Goal: Information Seeking & Learning: Find specific fact

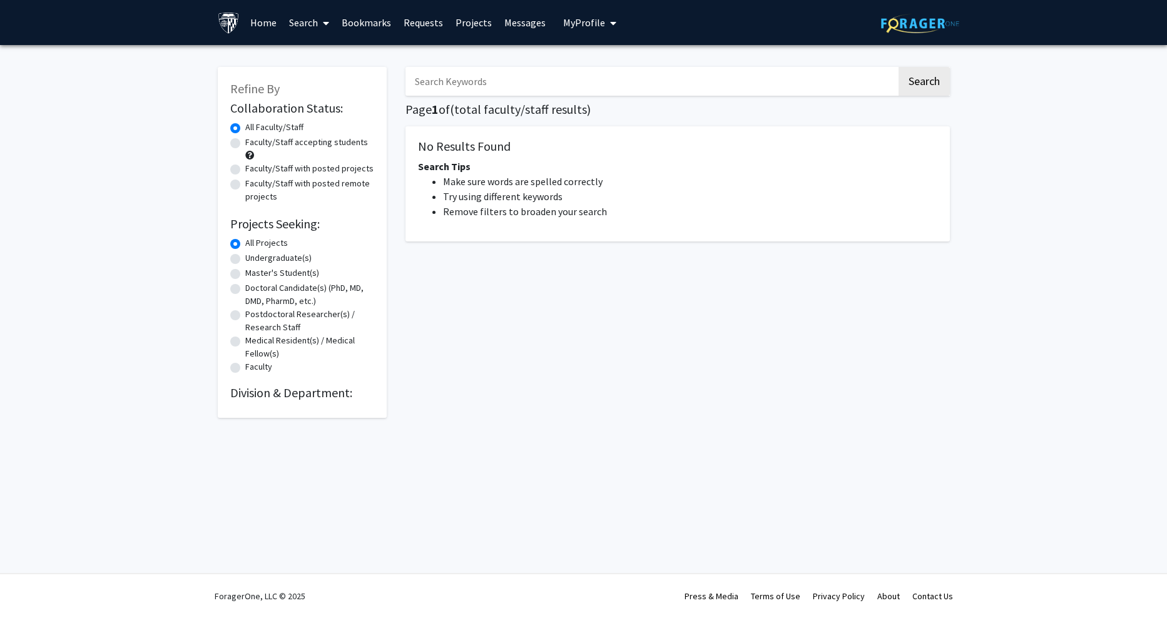
click at [602, 77] on input "Search Keywords" at bounding box center [650, 81] width 491 height 29
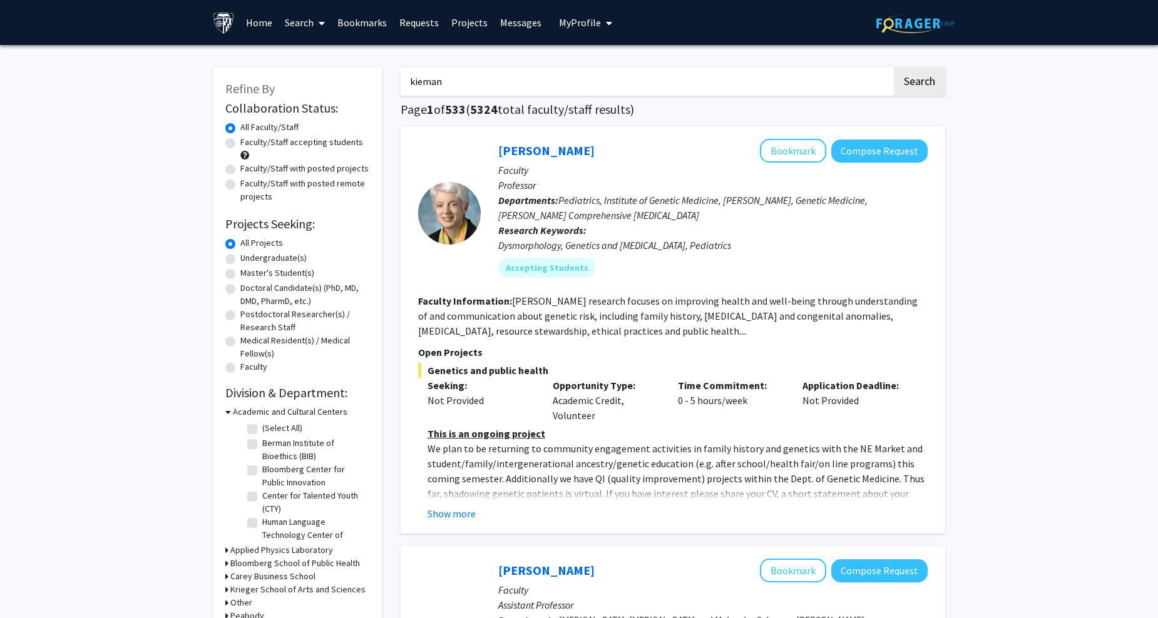
click at [893, 67] on button "Search" at bounding box center [918, 81] width 51 height 29
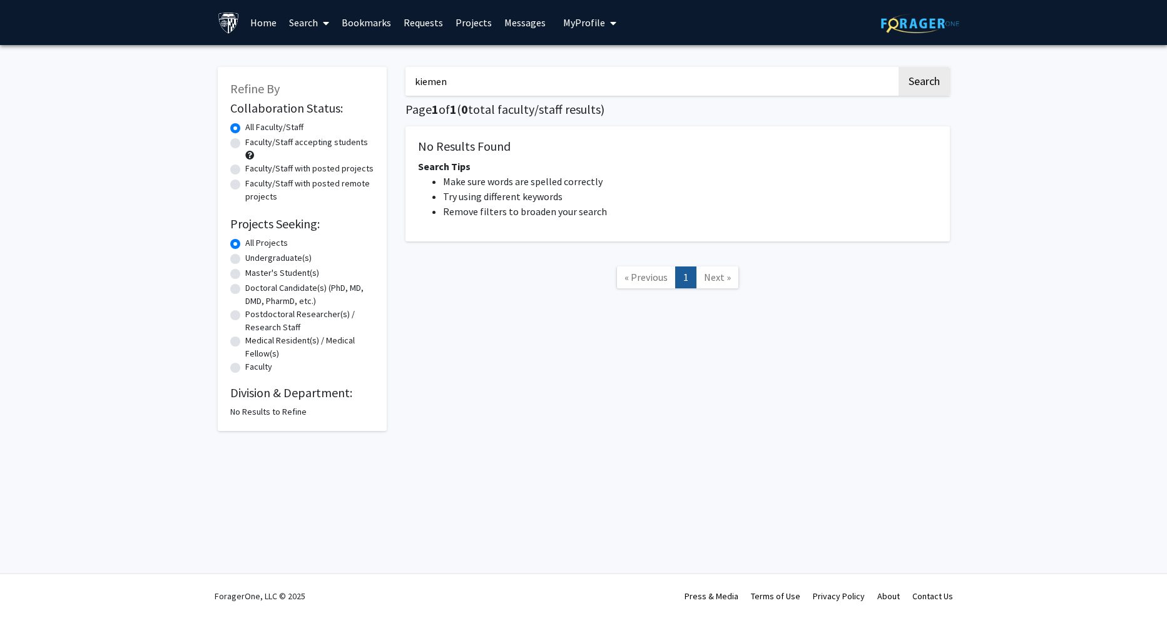
type input "kiemen"
click at [898, 67] on button "Search" at bounding box center [923, 81] width 51 height 29
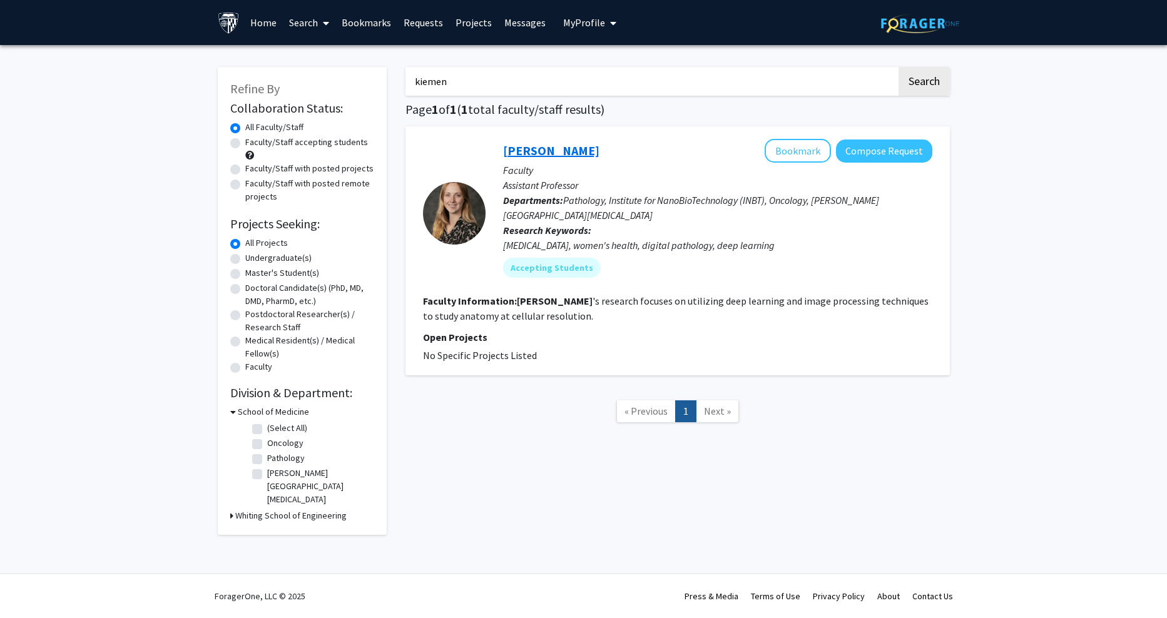
click at [551, 151] on link "[PERSON_NAME]" at bounding box center [551, 151] width 96 height 16
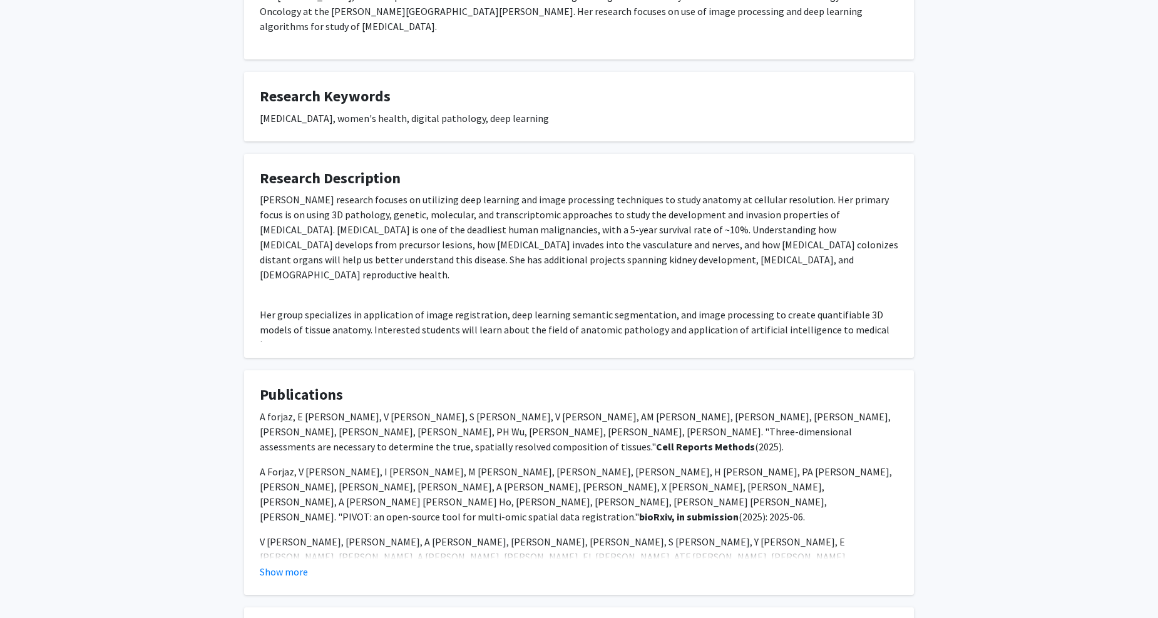
scroll to position [335, 0]
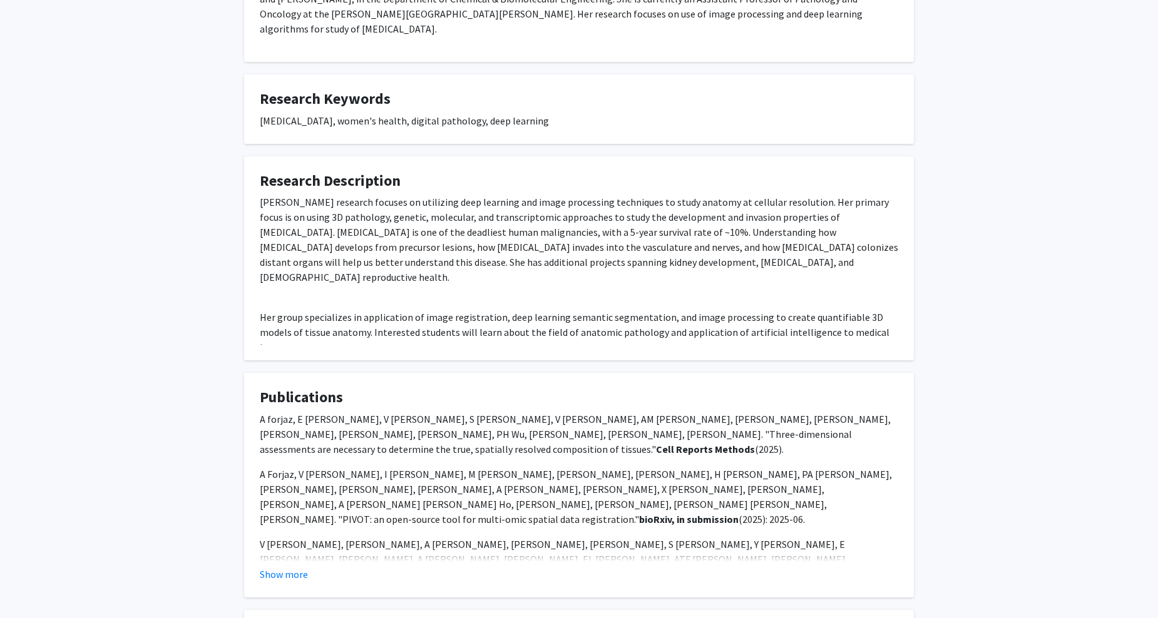
click at [479, 195] on p "[PERSON_NAME] research focuses on utilizing deep learning and image processing …" at bounding box center [579, 240] width 638 height 90
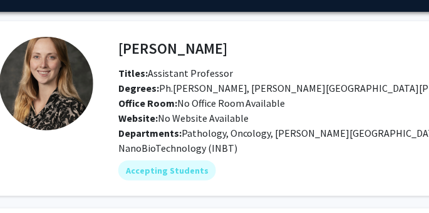
scroll to position [33, 53]
